Goal: Task Accomplishment & Management: Use online tool/utility

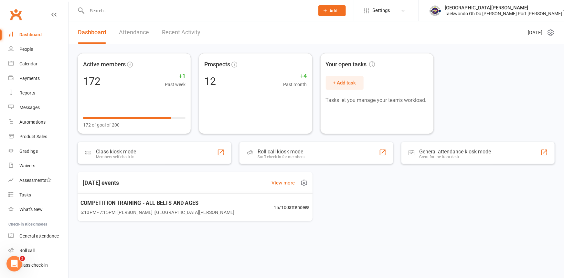
click at [135, 210] on span "6:10PM - 7:15PM | [PERSON_NAME] | [GEOGRAPHIC_DATA][PERSON_NAME]" at bounding box center [158, 211] width 154 height 7
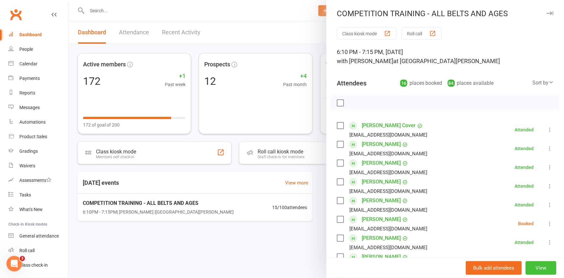
click at [532, 264] on button "View" at bounding box center [541, 268] width 31 height 14
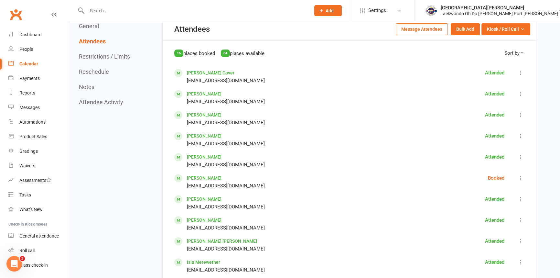
scroll to position [235, 0]
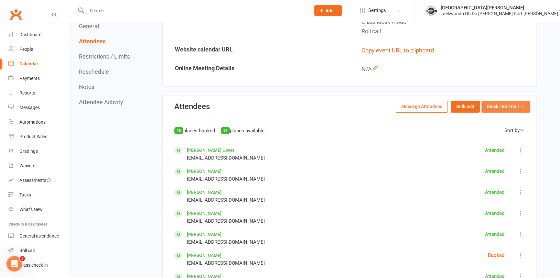
click at [502, 105] on span "Kiosk / Roll Call" at bounding box center [503, 106] width 32 height 7
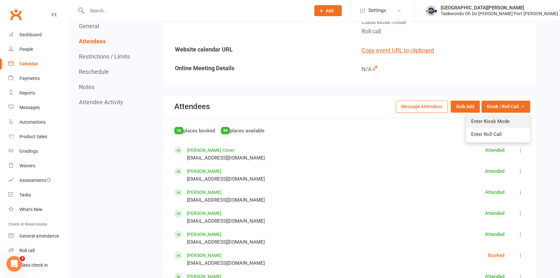
click at [505, 120] on link "Enter Kiosk Mode" at bounding box center [498, 121] width 64 height 13
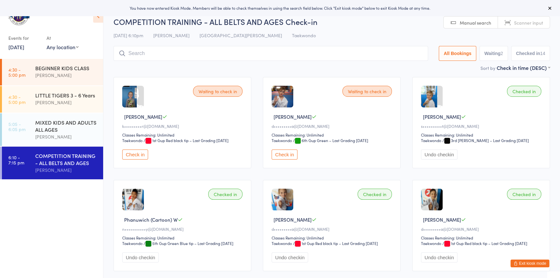
click at [133, 159] on button "Check in" at bounding box center [135, 154] width 26 height 10
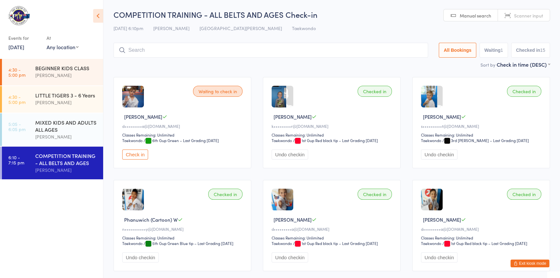
click at [520, 262] on button "Exit kiosk mode" at bounding box center [530, 263] width 39 height 8
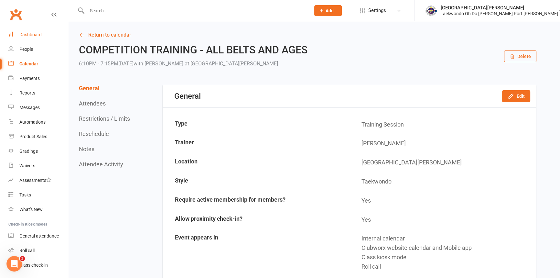
click at [36, 33] on div "Dashboard" at bounding box center [30, 34] width 22 height 5
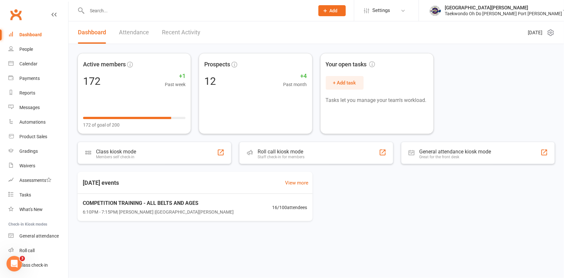
click at [38, 32] on div "Dashboard" at bounding box center [30, 34] width 22 height 5
